Goal: Task Accomplishment & Management: Use online tool/utility

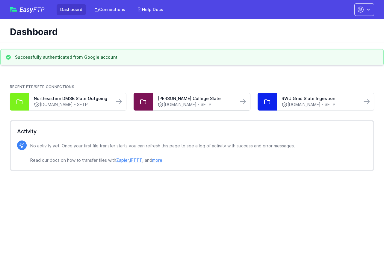
click at [190, 102] on link "ft.technolutions.net - SFTP" at bounding box center [194, 104] width 75 height 6
click at [59, 100] on link "Northeastern DMSB Slate Outgoing" at bounding box center [71, 98] width 75 height 6
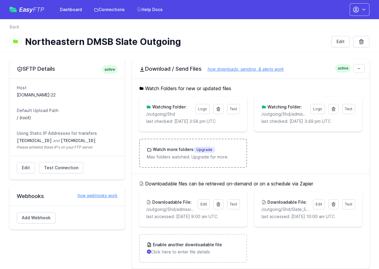
scroll to position [7, 0]
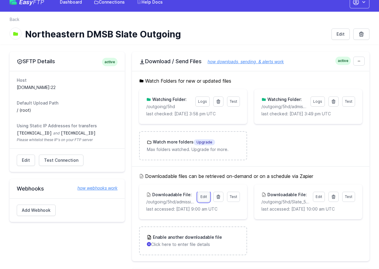
click at [203, 196] on link "Edit" at bounding box center [204, 197] width 12 height 10
